Goal: Navigation & Orientation: Find specific page/section

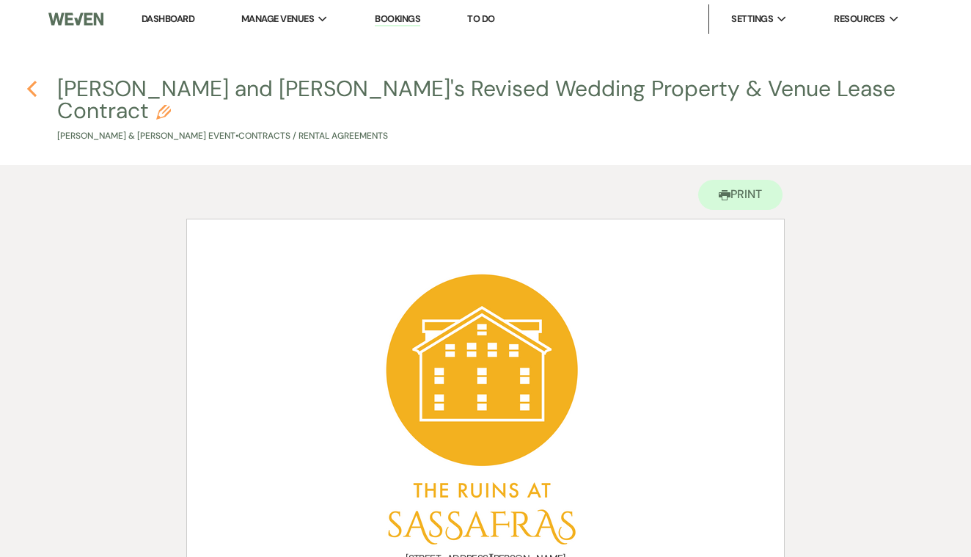
click at [30, 90] on use "button" at bounding box center [32, 89] width 10 height 16
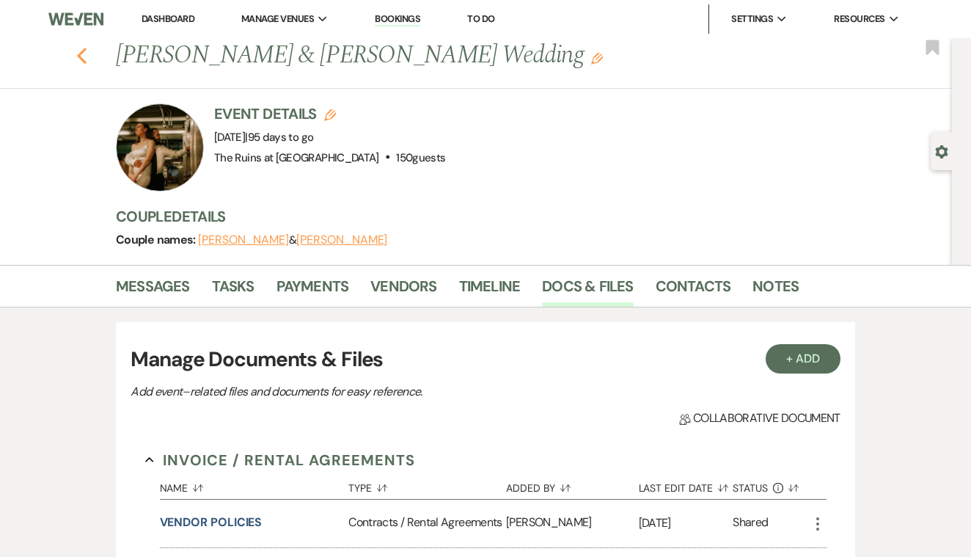
click at [81, 56] on use "button" at bounding box center [82, 56] width 10 height 16
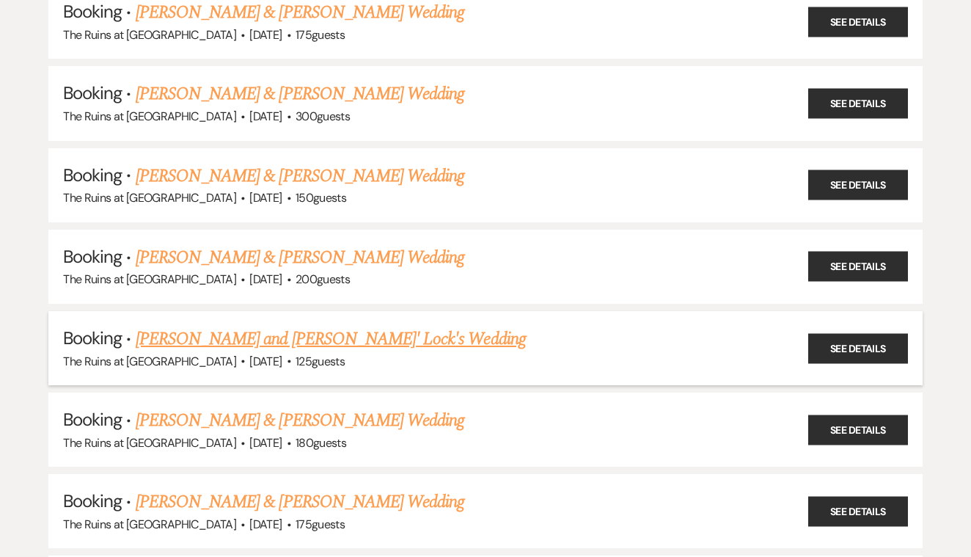
scroll to position [473, 0]
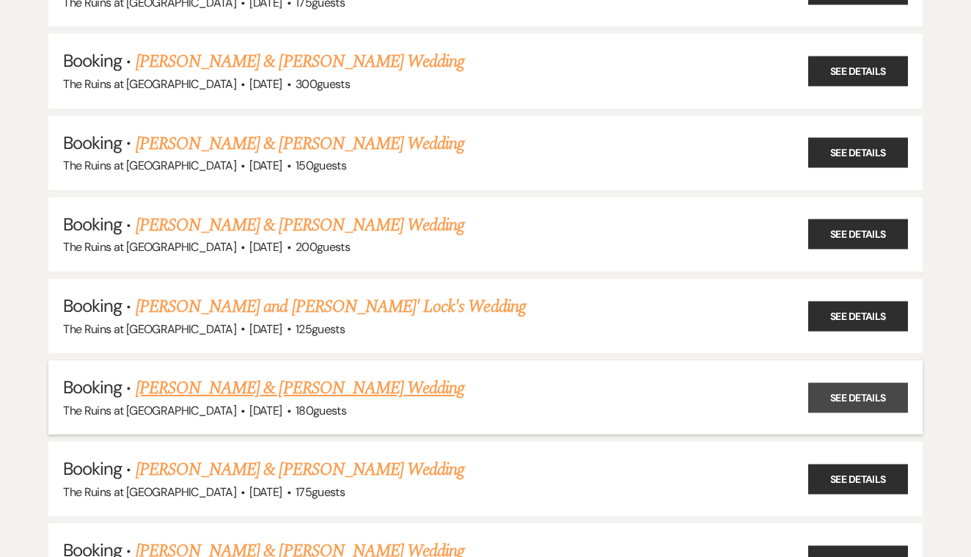
click at [855, 386] on link "See Details" at bounding box center [858, 397] width 100 height 30
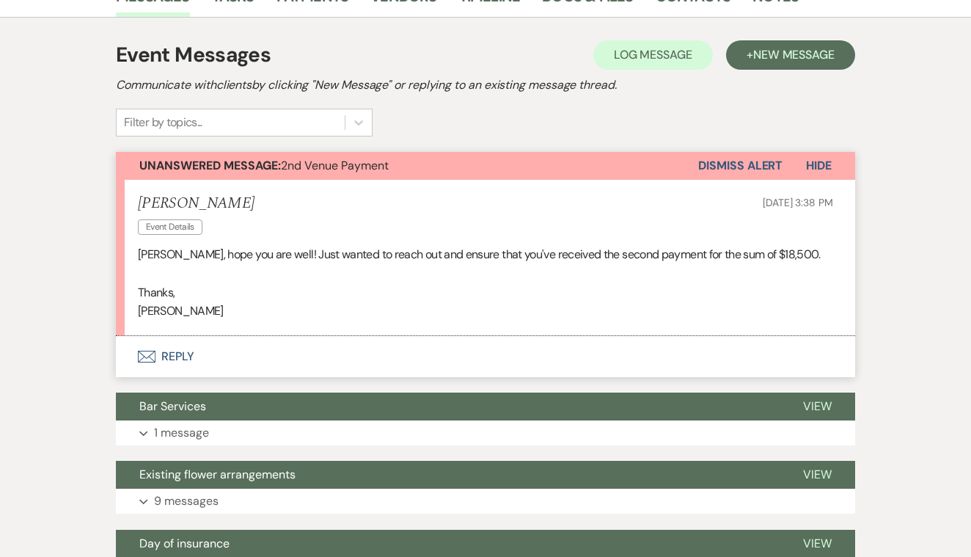
scroll to position [297, 0]
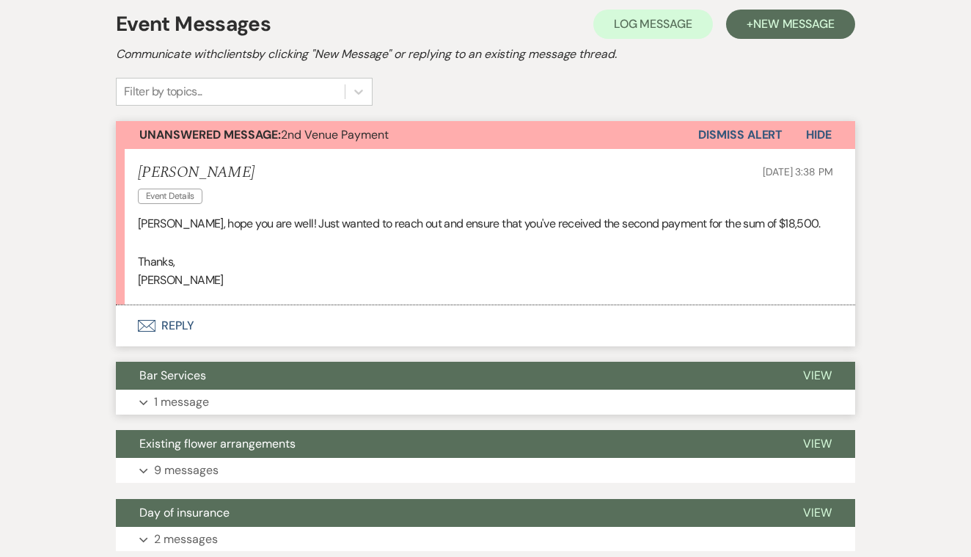
click at [819, 368] on span "View" at bounding box center [817, 375] width 29 height 15
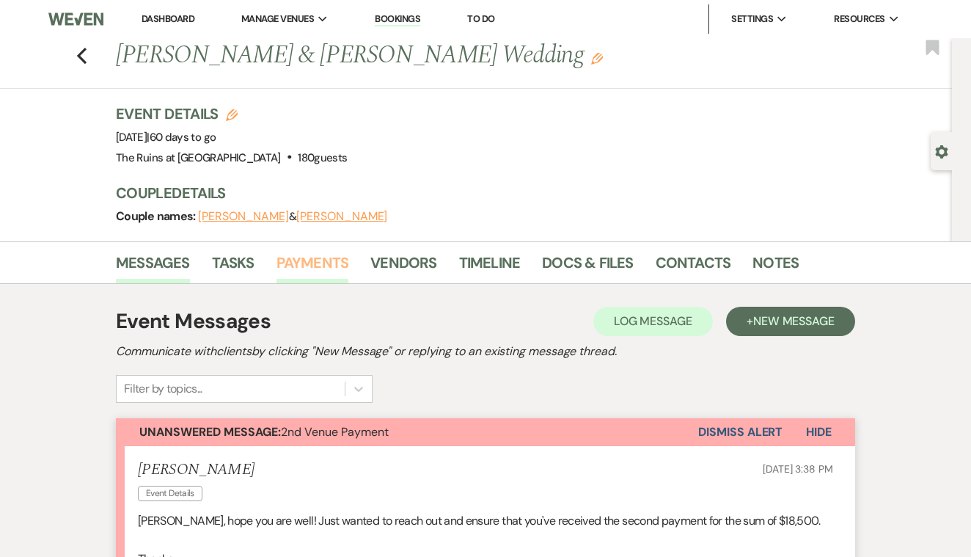
scroll to position [0, 0]
click at [84, 55] on icon "Previous" at bounding box center [81, 56] width 11 height 18
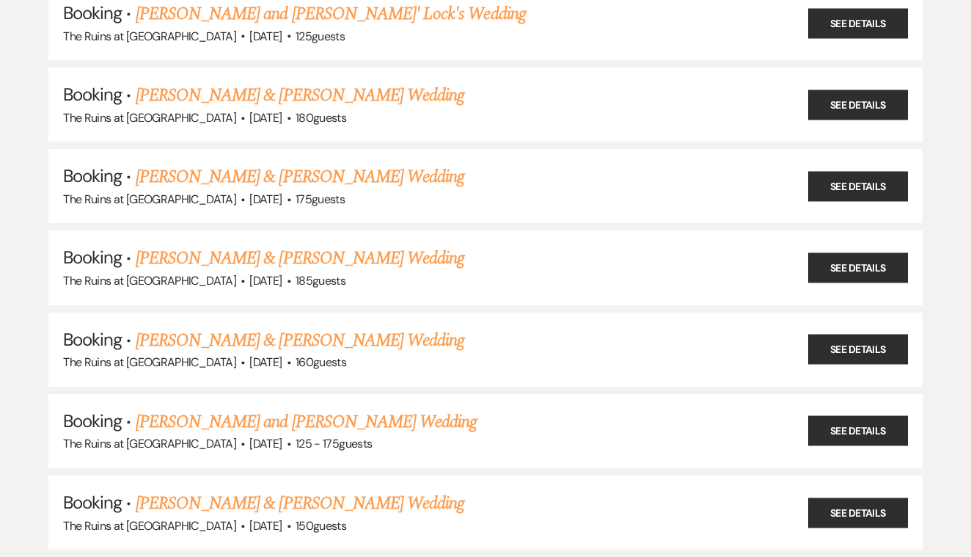
scroll to position [808, 0]
